Goal: Contribute content: Contribute content

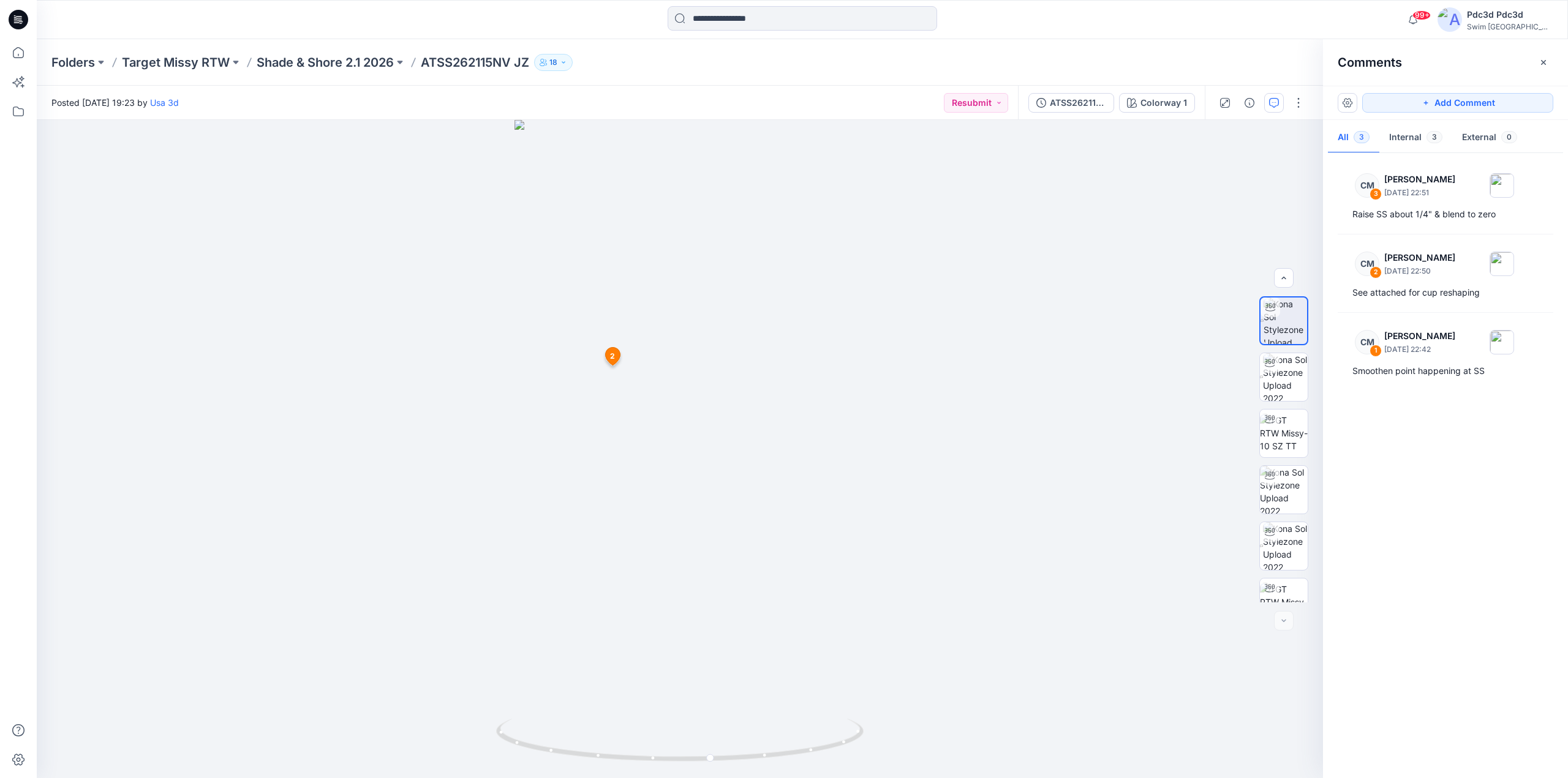
scroll to position [81, 0]
drag, startPoint x: 789, startPoint y: 758, endPoint x: 601, endPoint y: 730, distance: 190.1
click at [601, 730] on icon at bounding box center [681, 741] width 371 height 46
click at [1287, 472] on img at bounding box center [1285, 465] width 44 height 48
drag, startPoint x: 841, startPoint y: 749, endPoint x: 676, endPoint y: 536, distance: 269.4
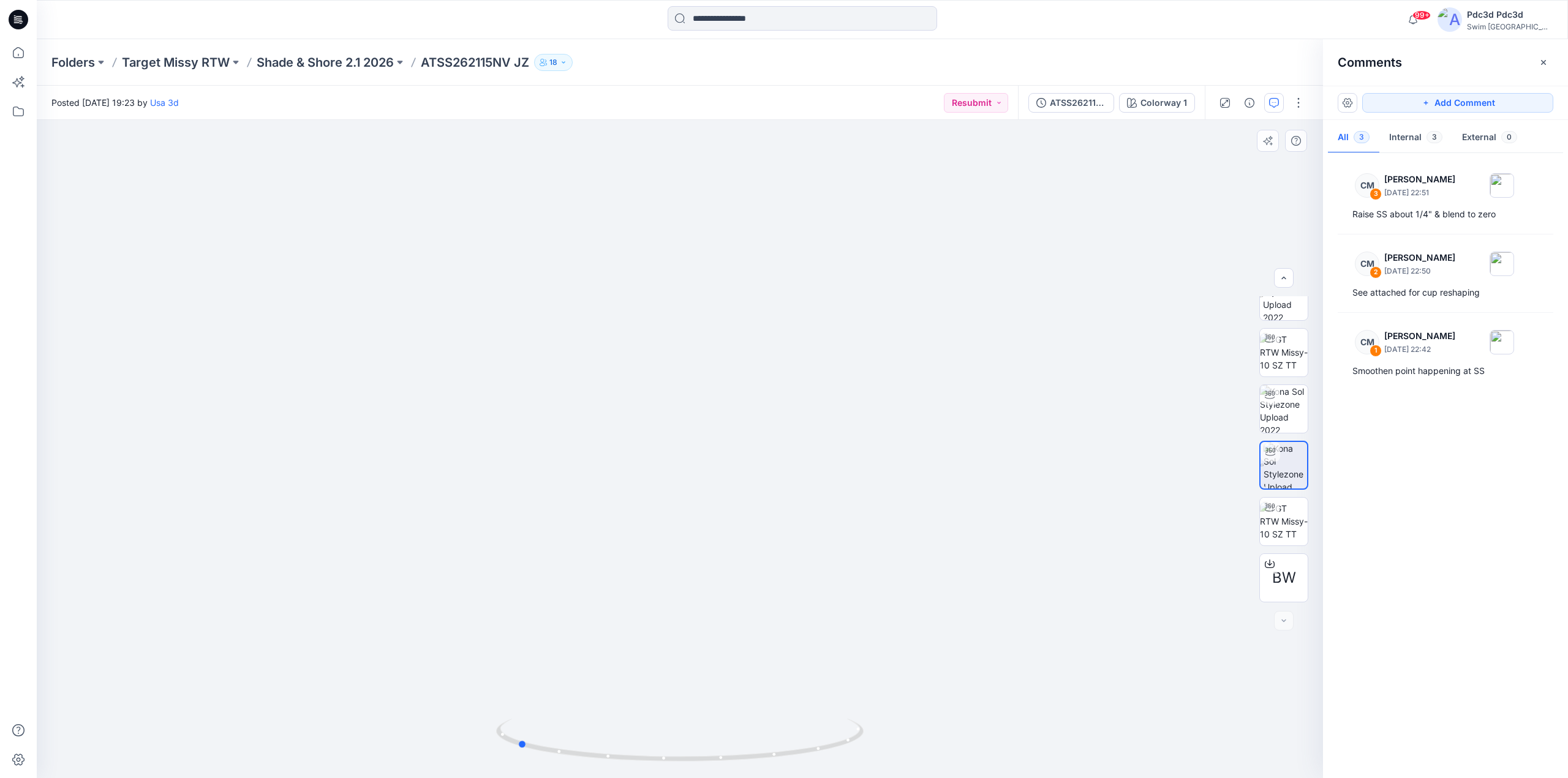
click at [678, 738] on icon at bounding box center [681, 741] width 371 height 46
drag, startPoint x: 739, startPoint y: 591, endPoint x: 755, endPoint y: 415, distance: 176.7
click at [754, 417] on img at bounding box center [680, 244] width 577 height 1069
click at [1545, 63] on icon "button" at bounding box center [1543, 61] width 5 height 5
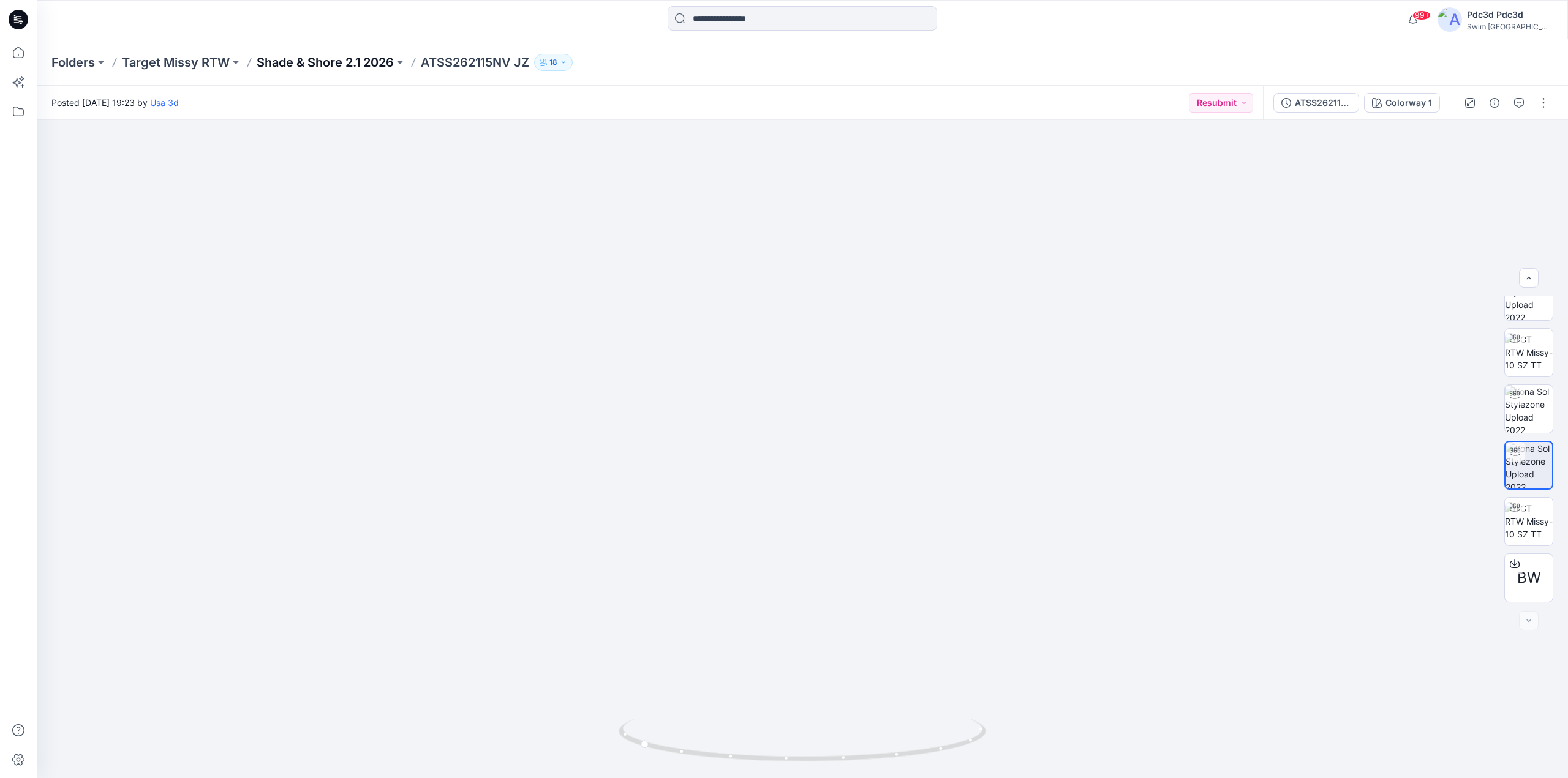
click at [372, 60] on p "Shade & Shore 2.1 2026" at bounding box center [325, 62] width 137 height 17
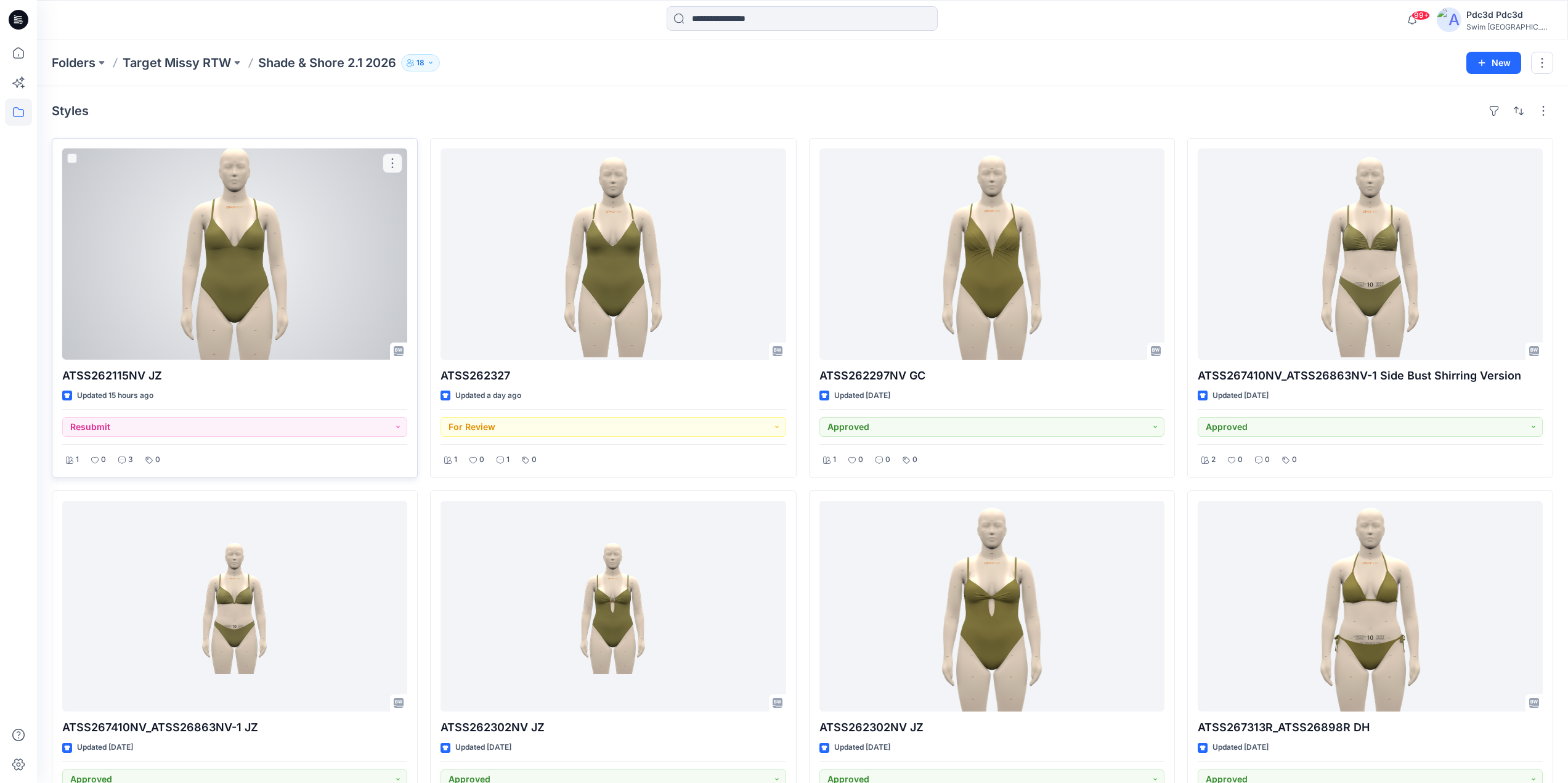
click at [268, 248] on div at bounding box center [235, 254] width 345 height 211
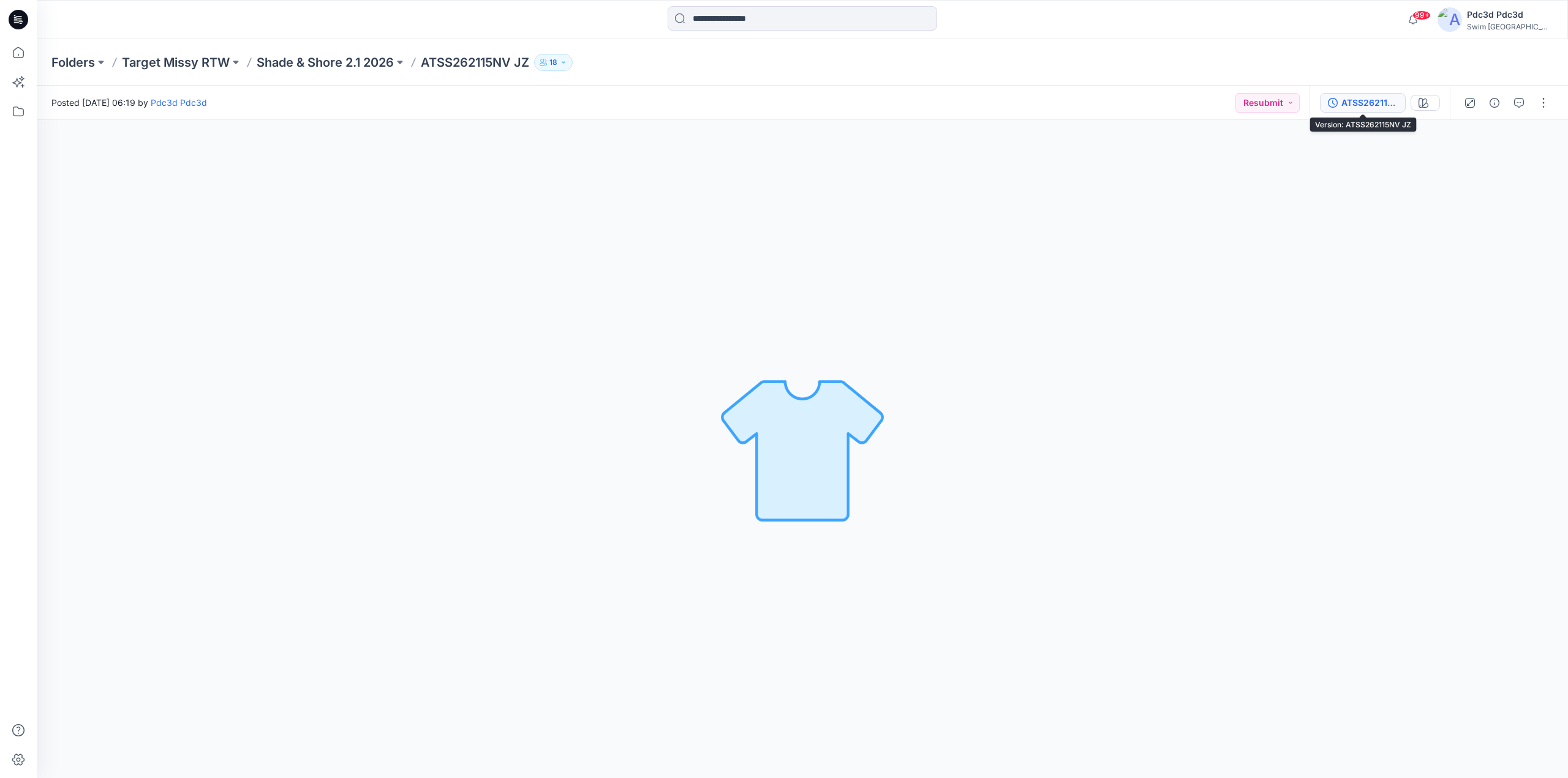
click at [1338, 101] on button "ATSS262115NV JZ" at bounding box center [1363, 103] width 86 height 20
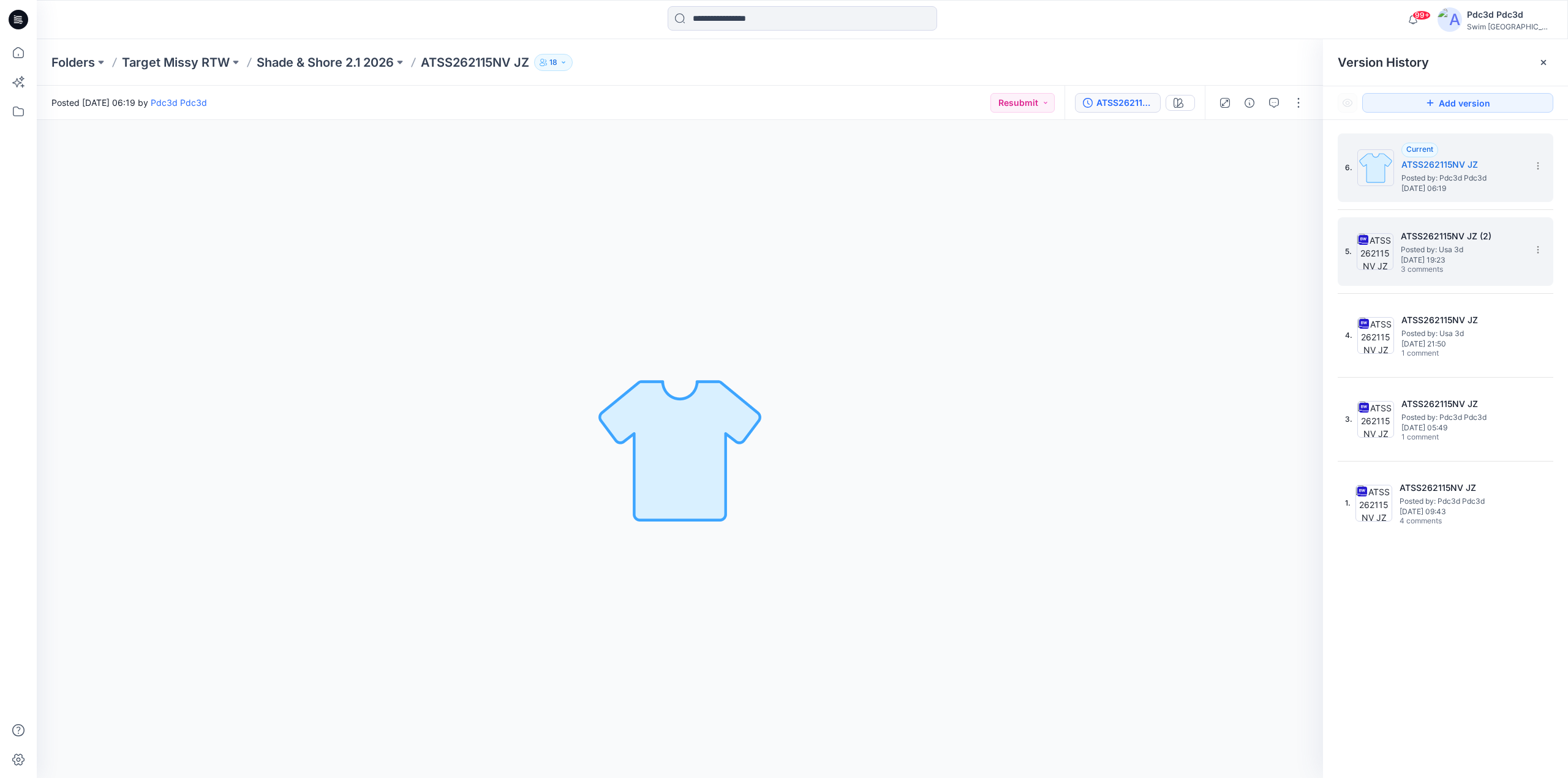
click at [1437, 270] on span "3 comments" at bounding box center [1443, 270] width 86 height 10
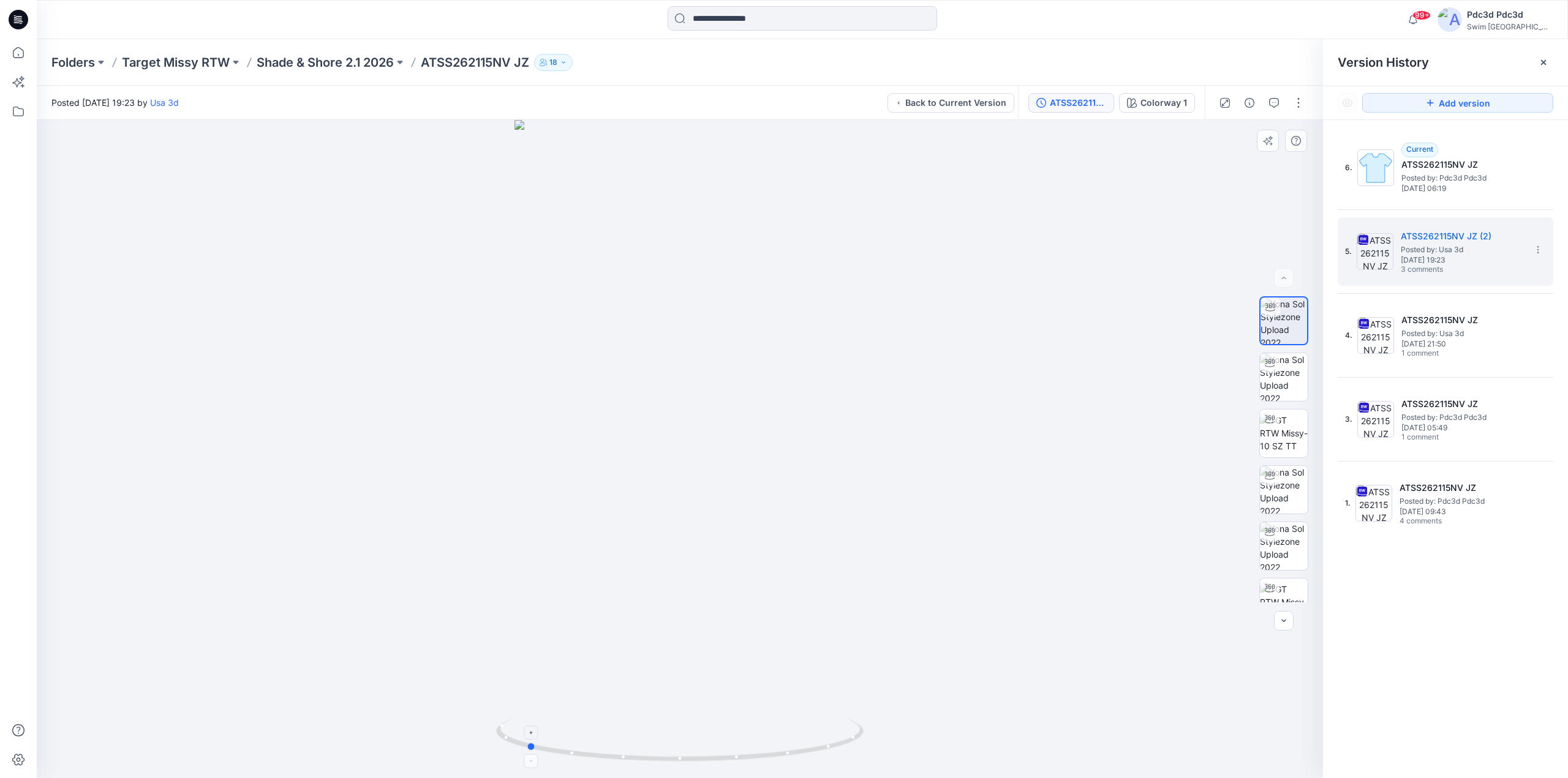
drag, startPoint x: 826, startPoint y: 745, endPoint x: 679, endPoint y: 731, distance: 147.7
click at [679, 731] on icon at bounding box center [681, 741] width 371 height 46
drag, startPoint x: 805, startPoint y: 751, endPoint x: 956, endPoint y: 722, distance: 153.8
click at [956, 722] on div at bounding box center [680, 449] width 1286 height 658
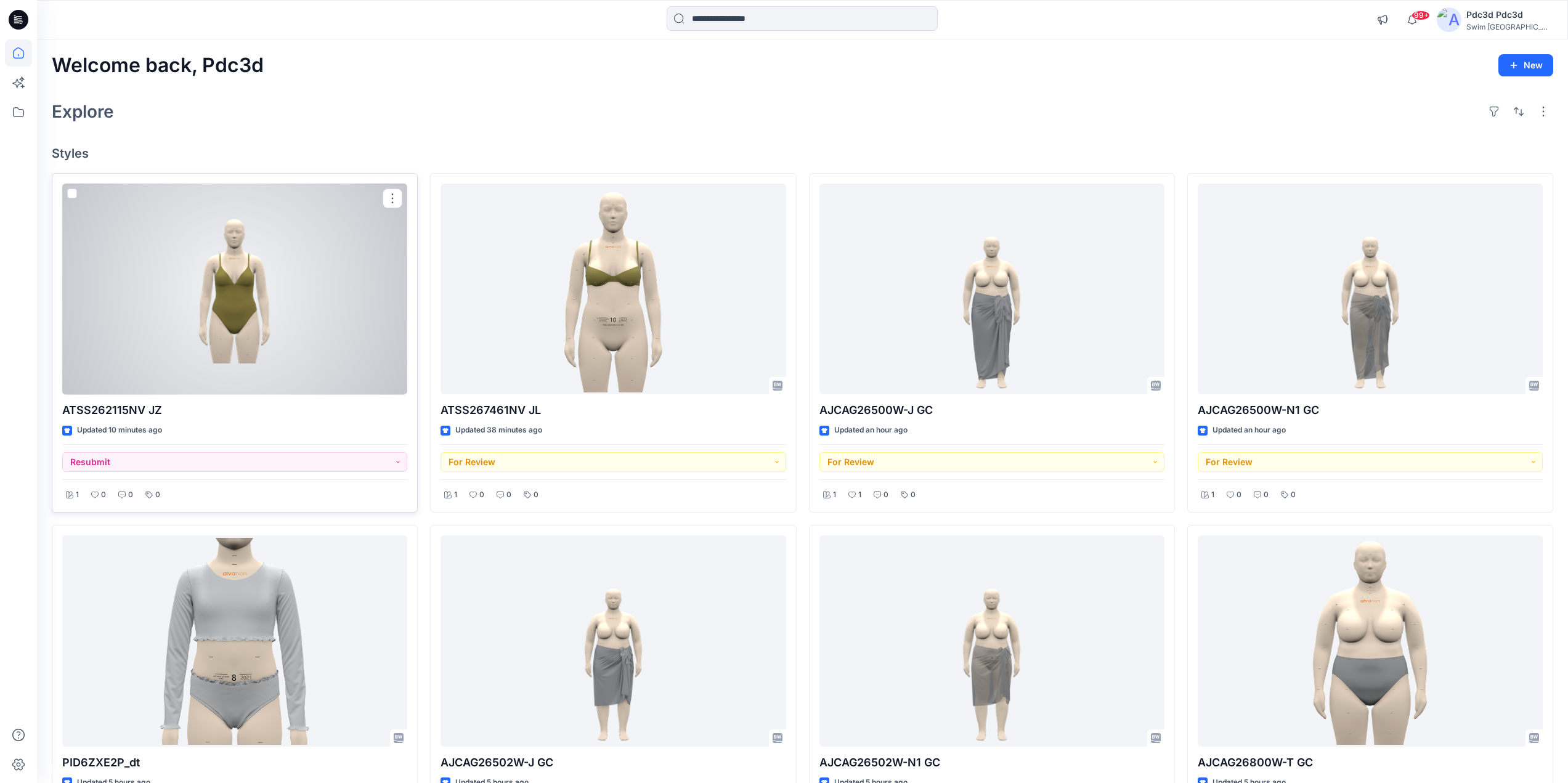
click at [227, 291] on div at bounding box center [235, 289] width 345 height 211
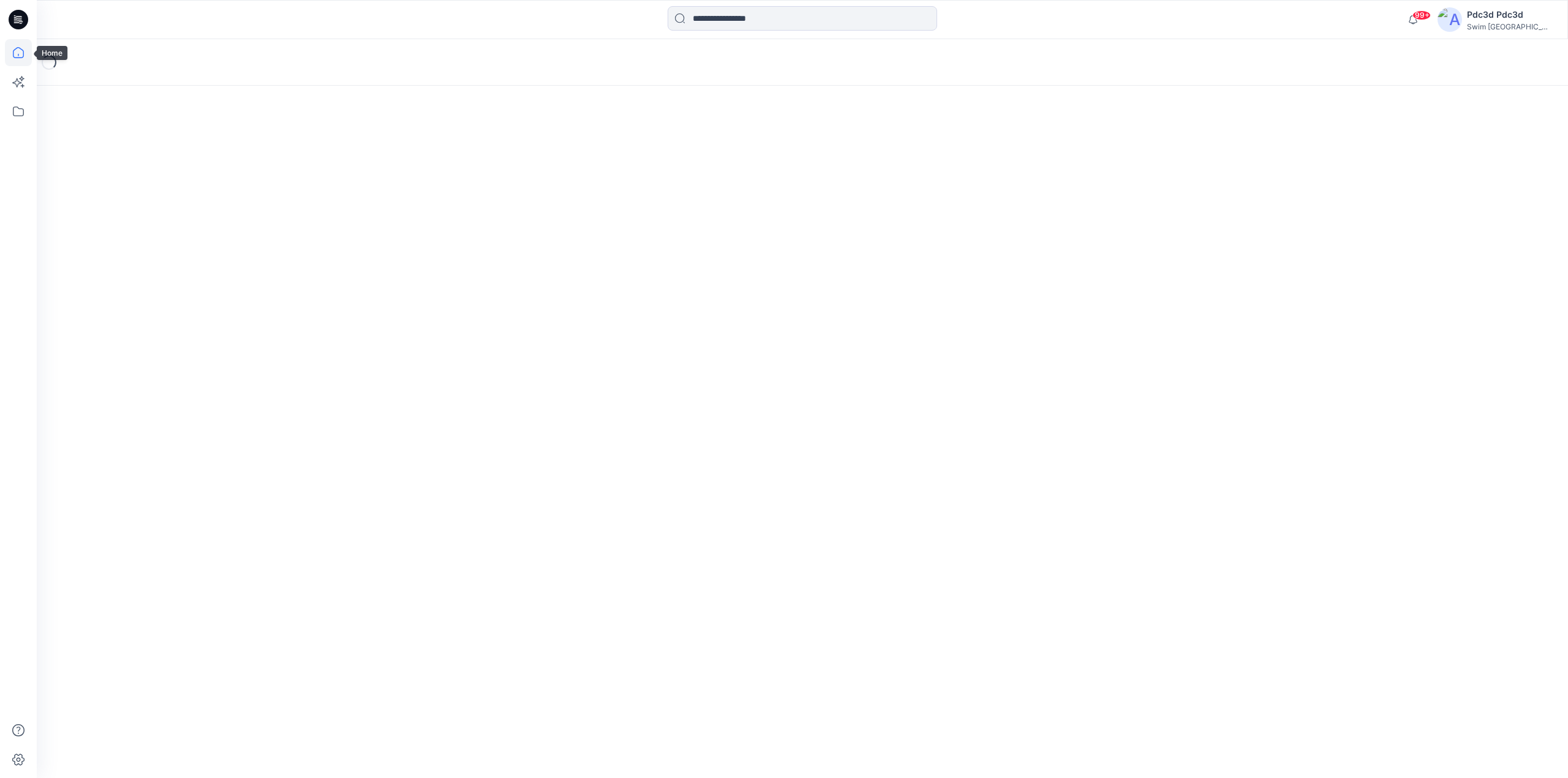
click at [26, 56] on icon at bounding box center [18, 52] width 27 height 27
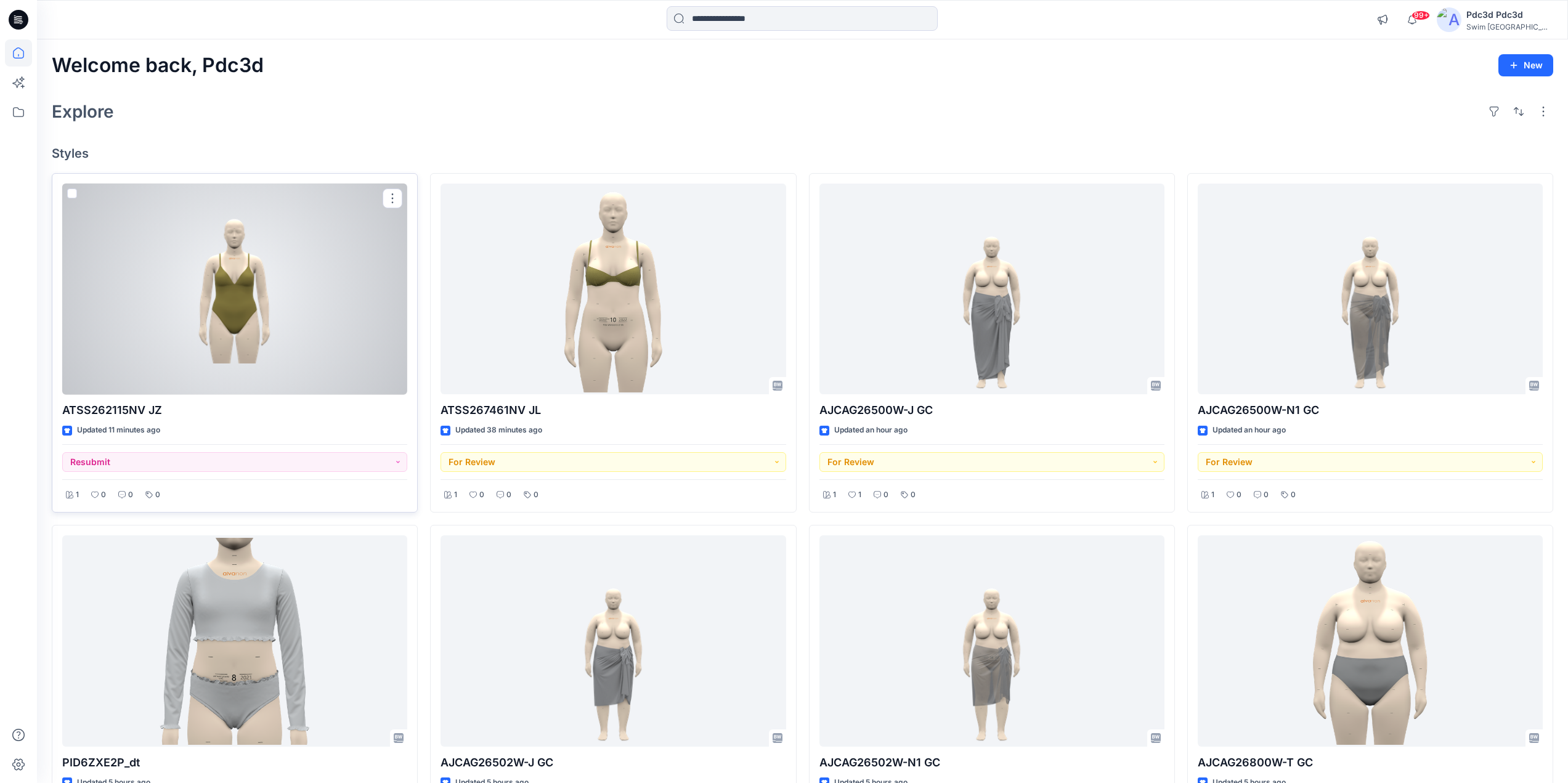
click at [300, 260] on div at bounding box center [235, 289] width 345 height 211
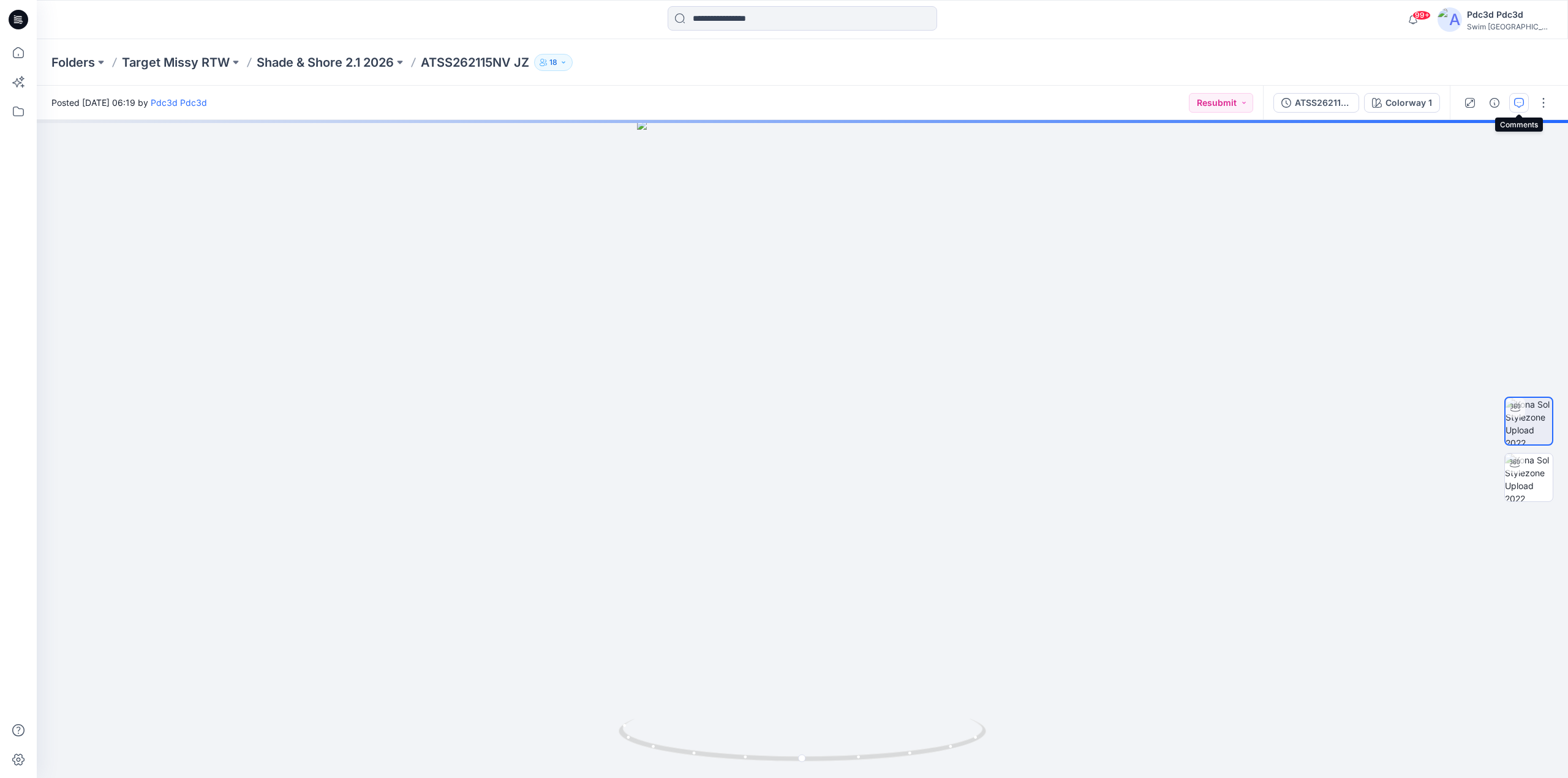
click at [1516, 104] on icon "button" at bounding box center [1519, 103] width 10 height 10
click at [1517, 100] on icon "button" at bounding box center [1519, 103] width 10 height 10
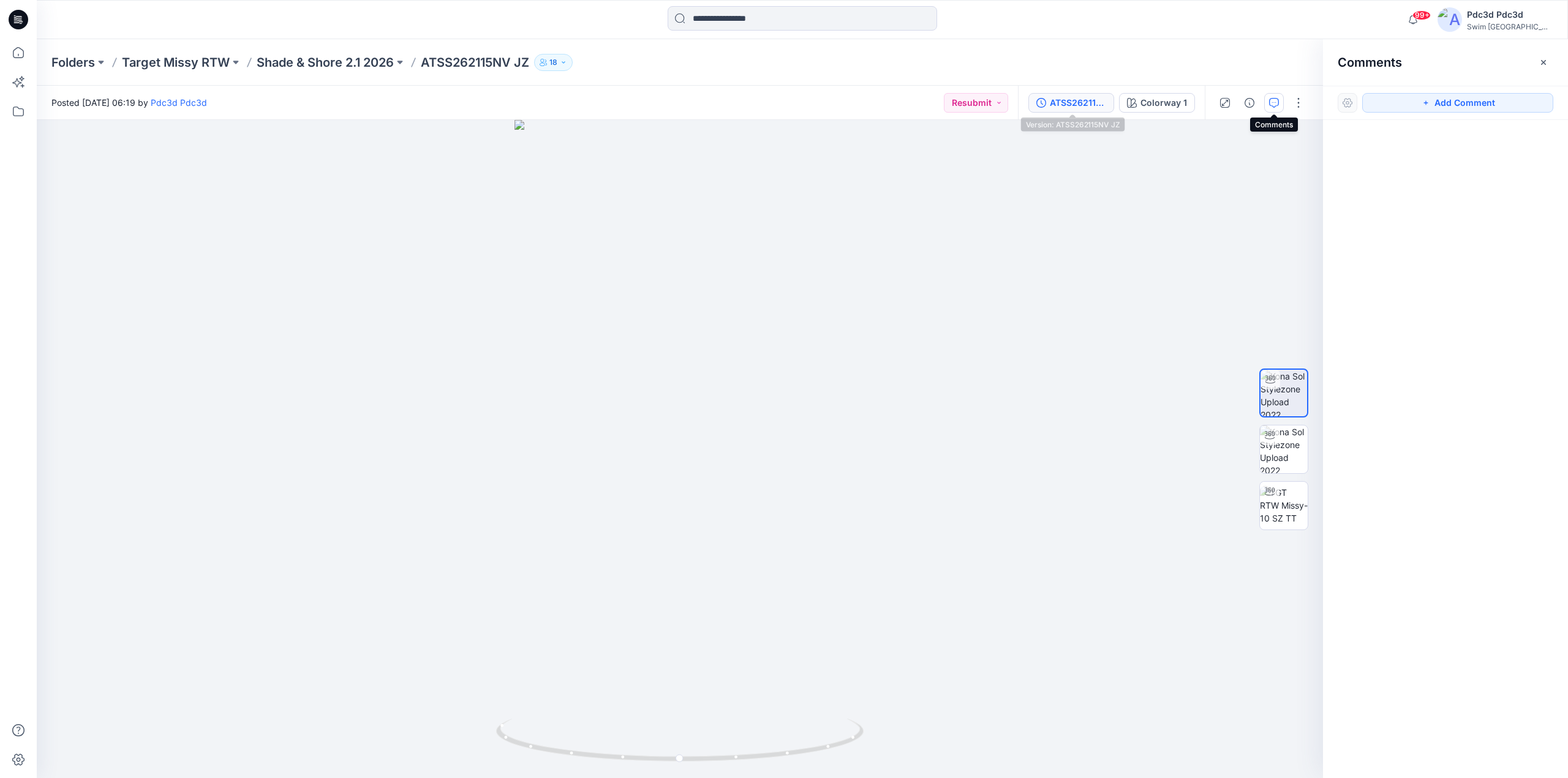
click at [1046, 106] on icon "button" at bounding box center [1041, 103] width 10 height 10
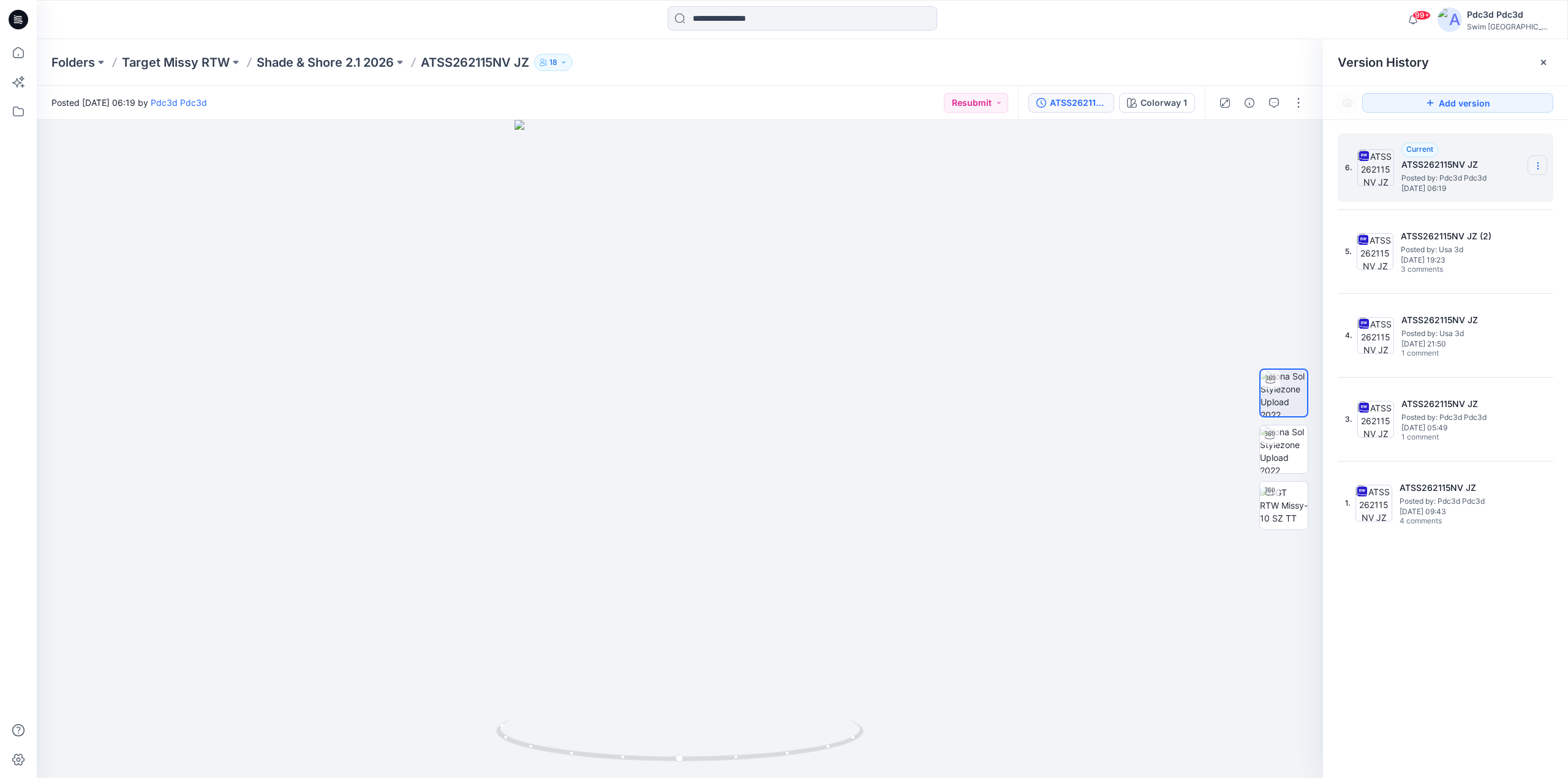
click at [1537, 163] on icon at bounding box center [1537, 163] width 1 height 1
click at [1442, 272] on span "Delete Version" at bounding box center [1453, 268] width 57 height 14
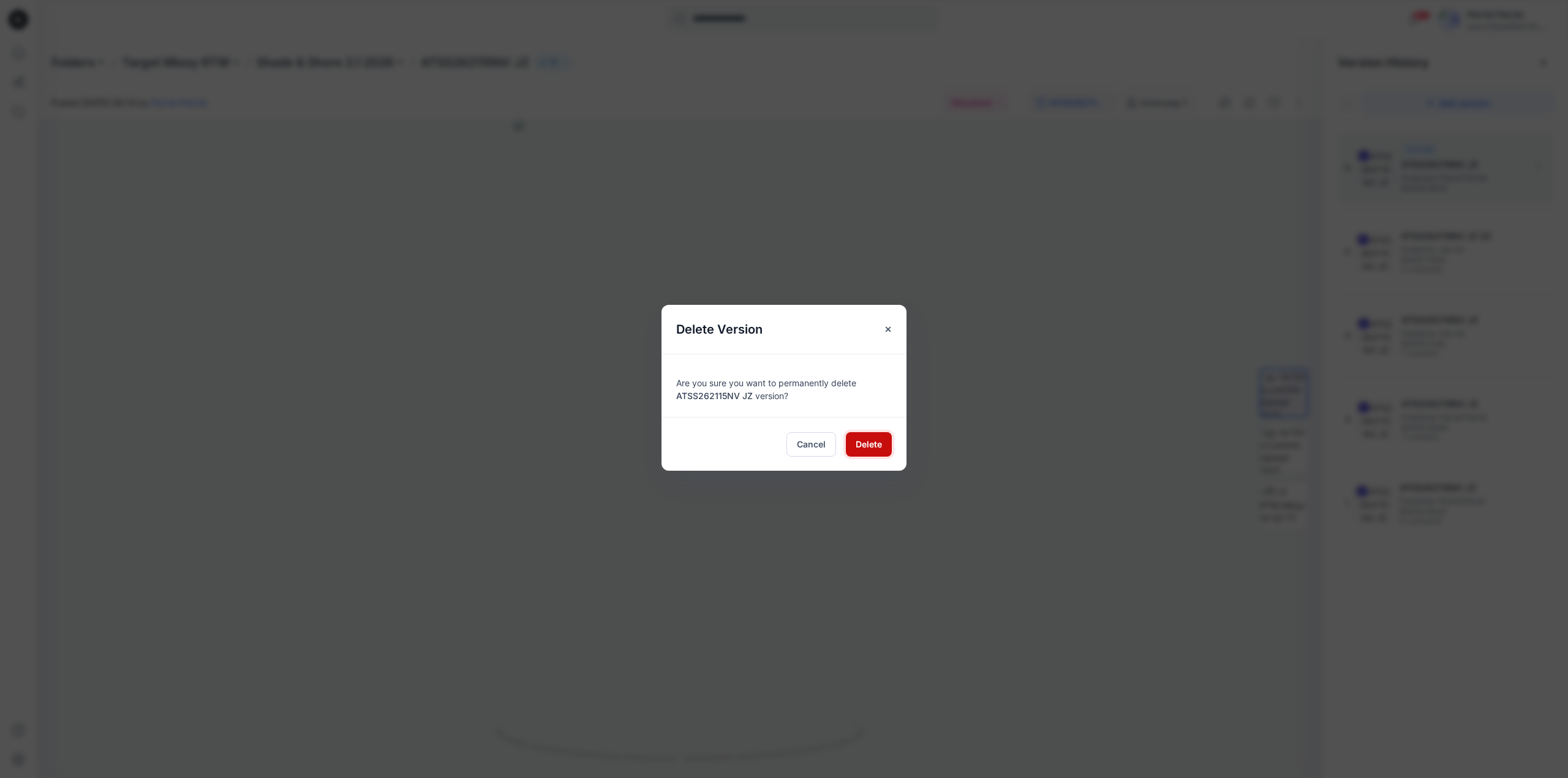
click at [871, 448] on span "Delete" at bounding box center [869, 444] width 26 height 13
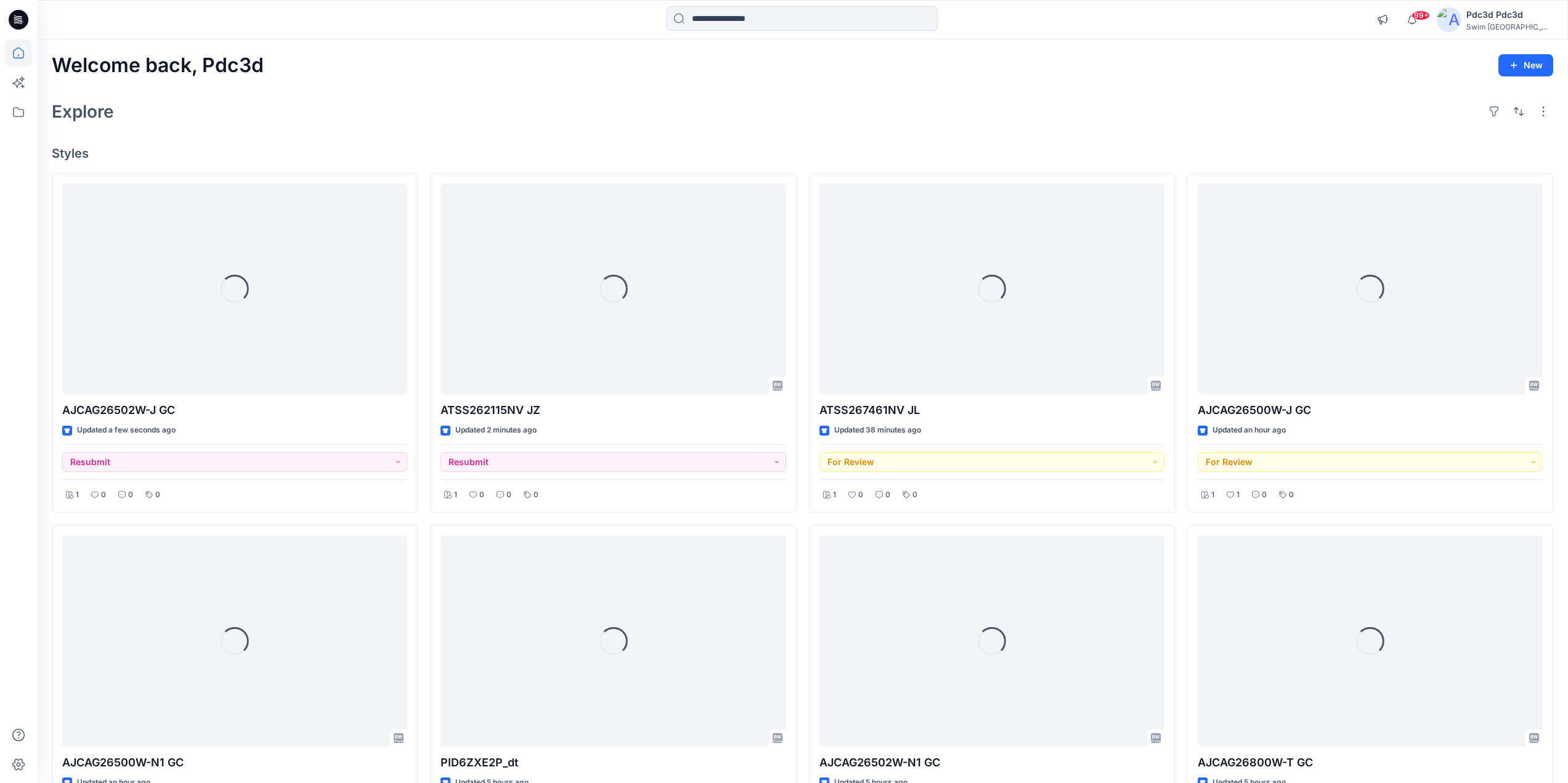
click at [281, 130] on div "Welcome back, Pdc3d New Explore Styles Loading... AJCAG26502W-J GC Updated a fe…" at bounding box center [802, 658] width 1531 height 1237
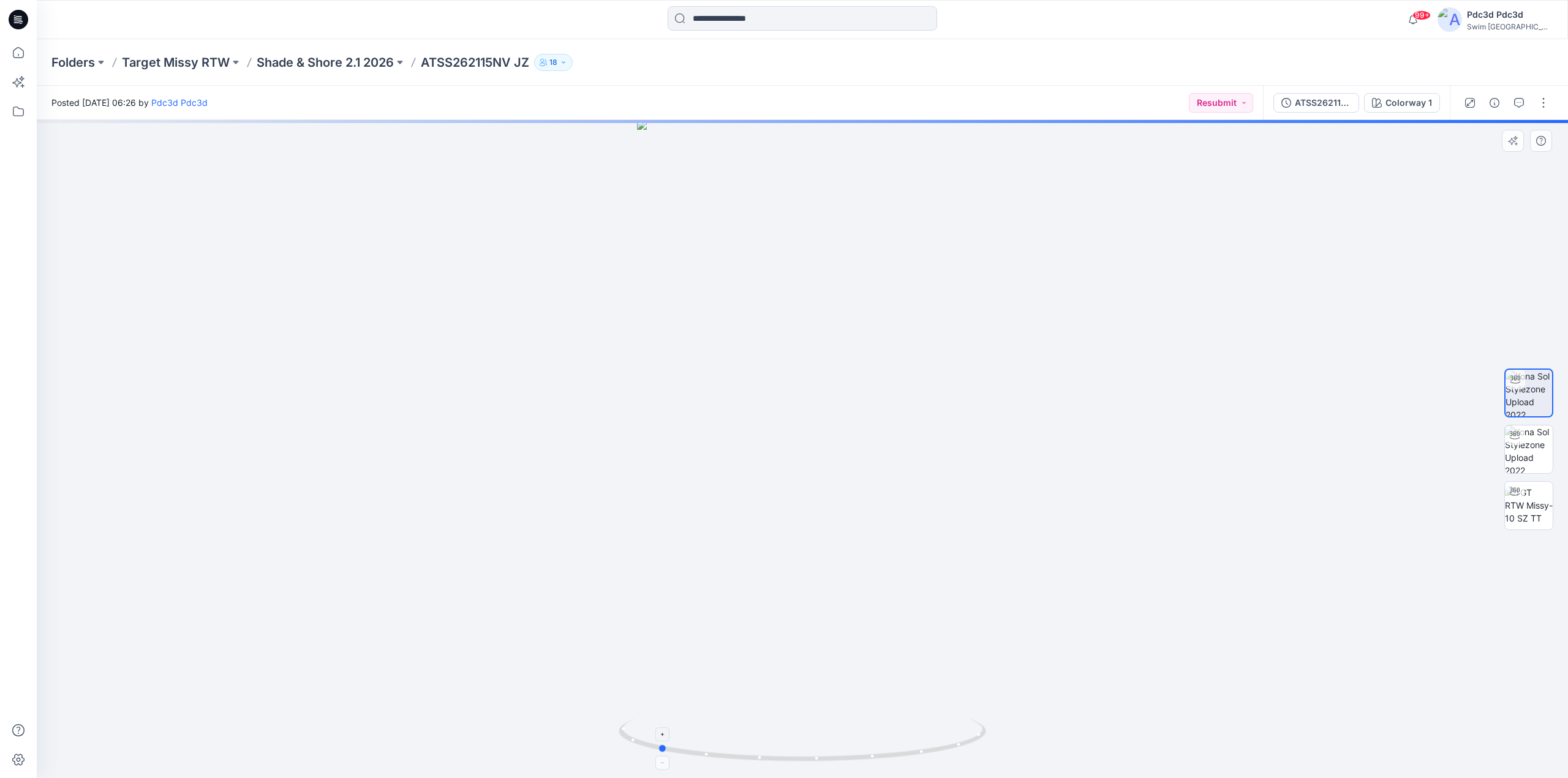
drag, startPoint x: 939, startPoint y: 752, endPoint x: 795, endPoint y: 739, distance: 144.6
click at [795, 739] on icon at bounding box center [804, 741] width 371 height 46
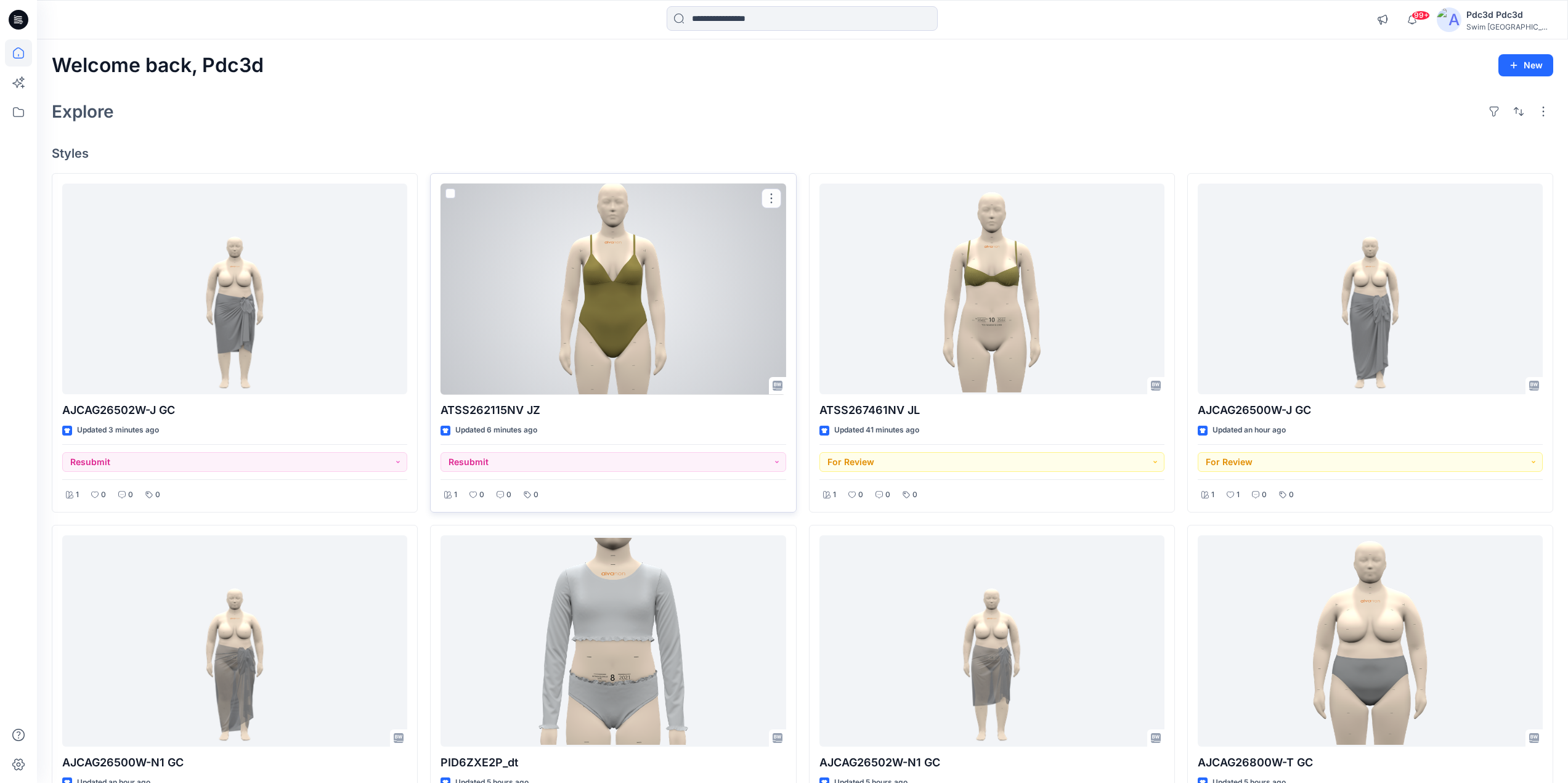
click at [617, 263] on div at bounding box center [613, 289] width 345 height 211
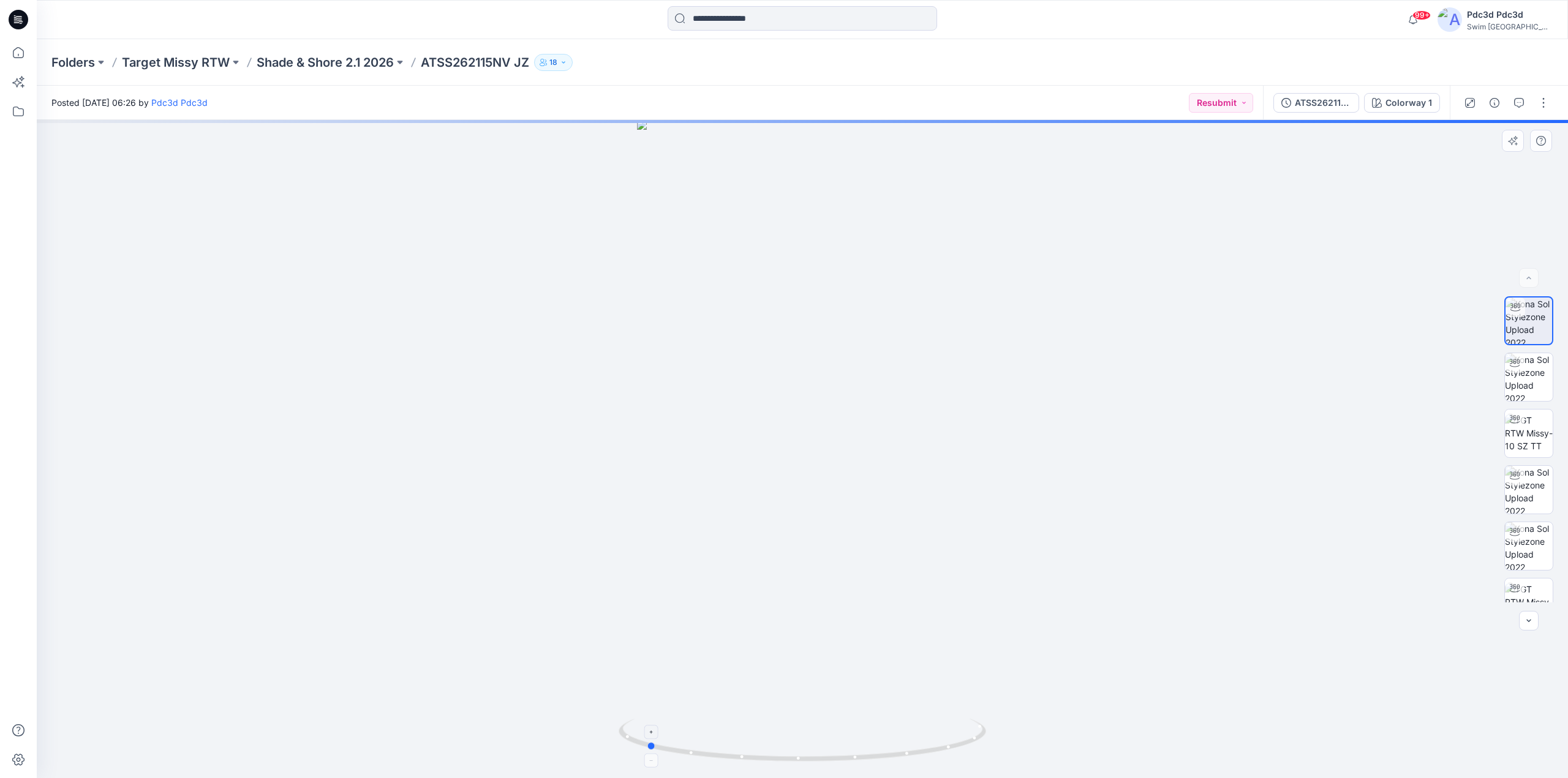
drag, startPoint x: 950, startPoint y: 746, endPoint x: 793, endPoint y: 746, distance: 157.0
click at [793, 746] on icon at bounding box center [804, 741] width 371 height 46
click at [1543, 103] on button "button" at bounding box center [1544, 103] width 20 height 20
click at [1245, 100] on button "Resubmit" at bounding box center [1221, 103] width 64 height 20
click at [1173, 160] on p "For Review" at bounding box center [1191, 159] width 44 height 16
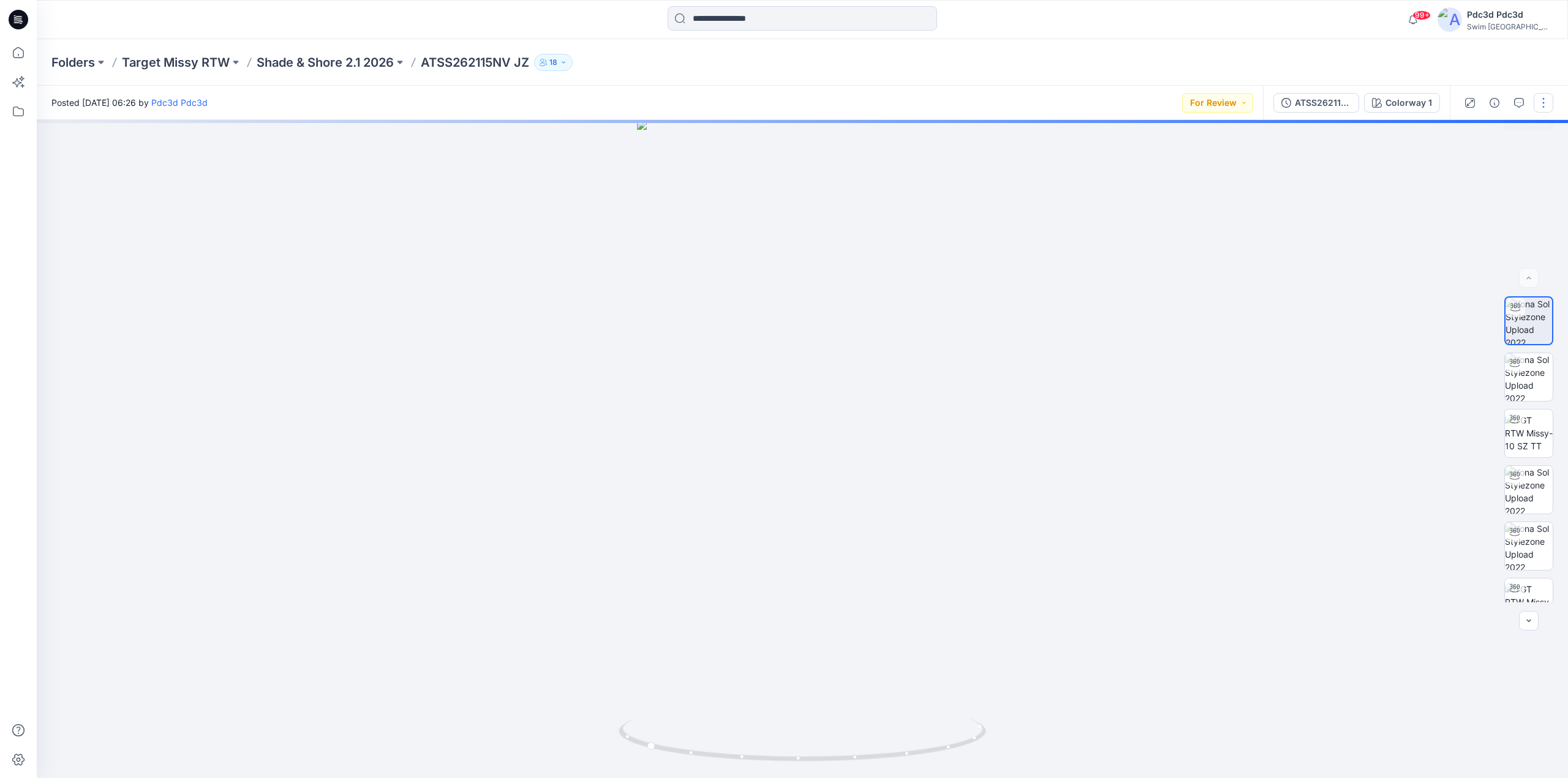
click at [1547, 101] on button "button" at bounding box center [1544, 103] width 20 height 20
click at [1442, 166] on button "Edit" at bounding box center [1492, 165] width 112 height 23
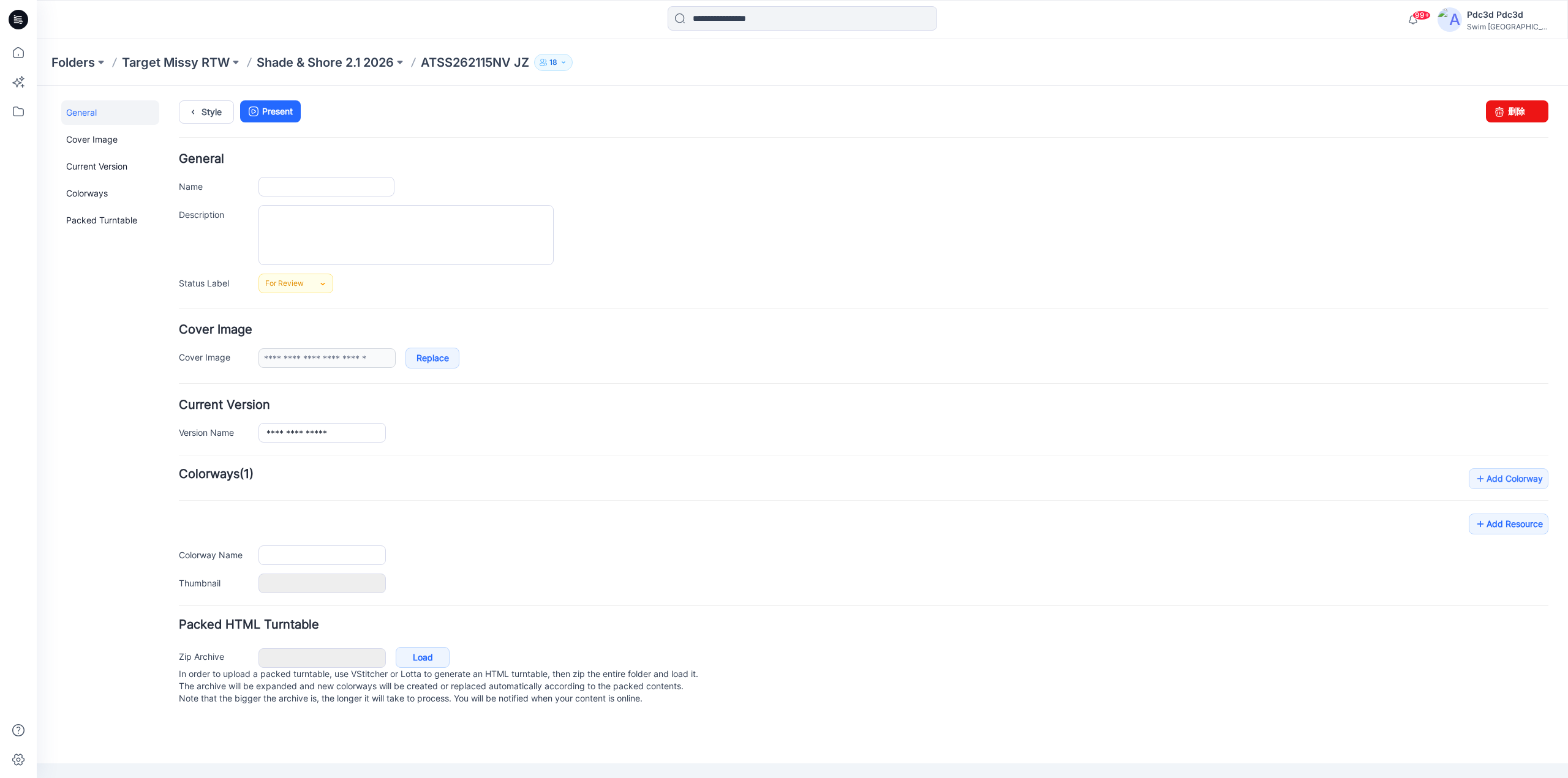
type input "**********"
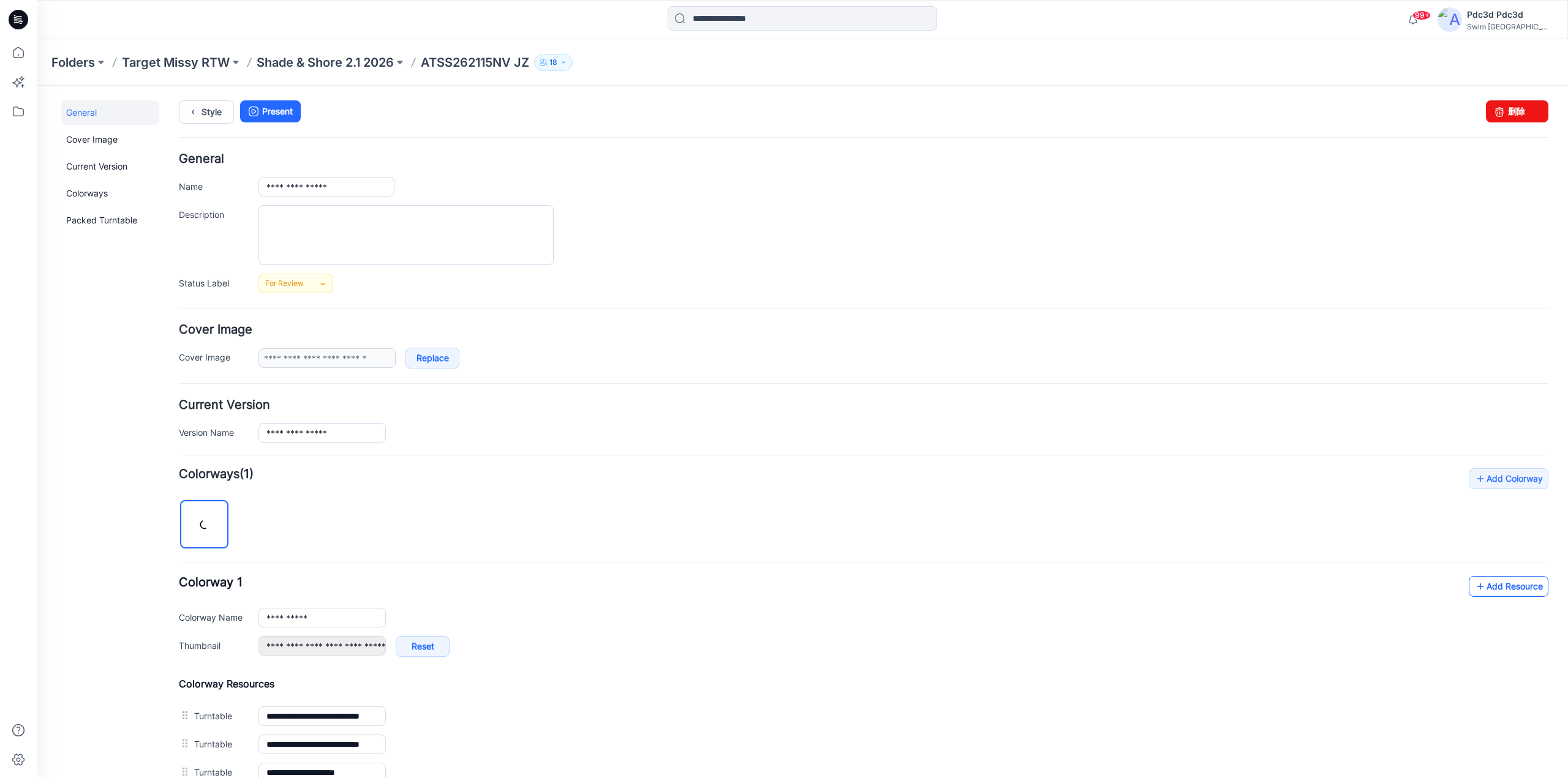
click at [1475, 585] on icon at bounding box center [1480, 587] width 12 height 20
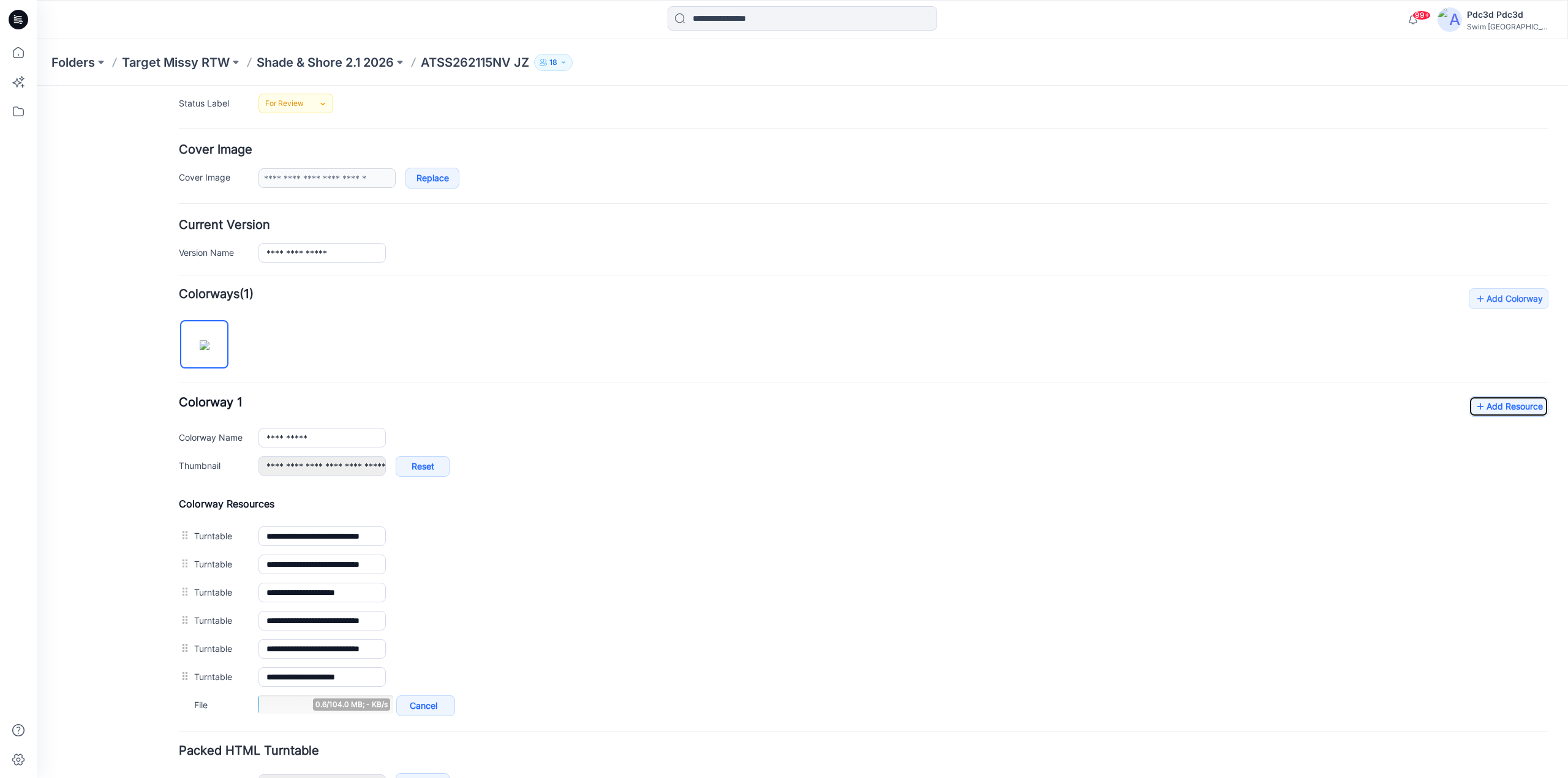
scroll to position [261, 0]
